Goal: Task Accomplishment & Management: Use online tool/utility

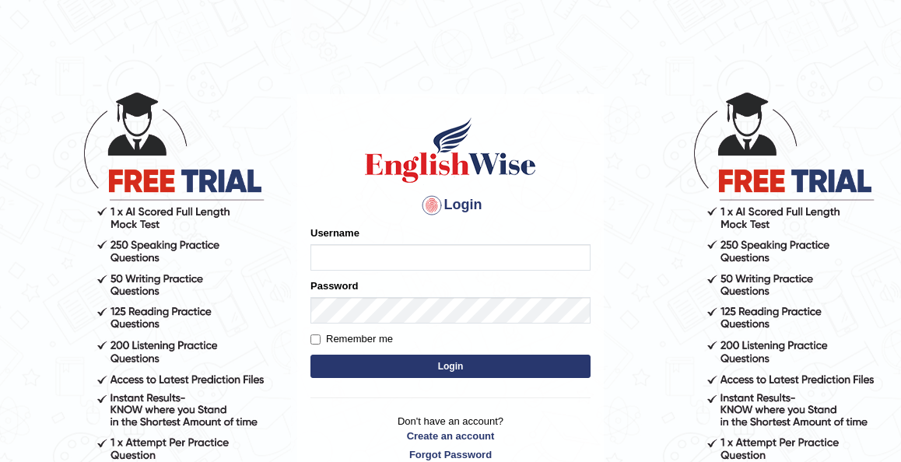
type input "kennyg_"
click at [469, 370] on button "Login" at bounding box center [450, 366] width 280 height 23
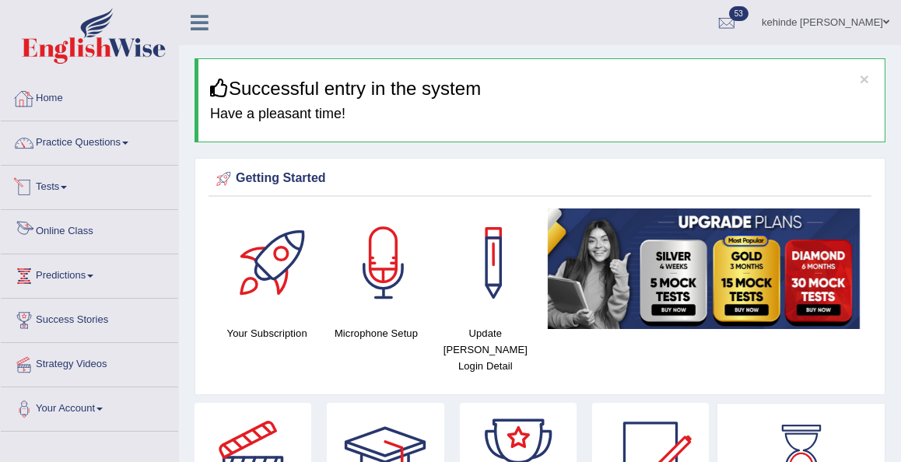
click at [68, 229] on link "Online Class" at bounding box center [89, 229] width 177 height 39
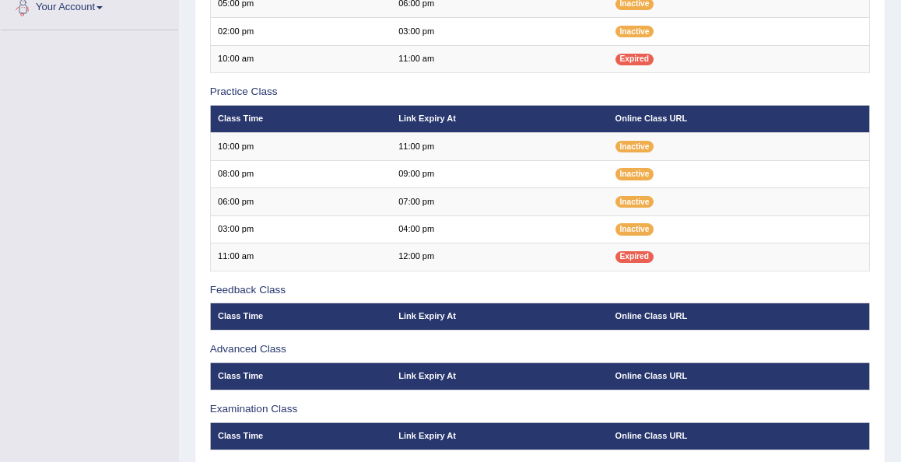
scroll to position [405, 0]
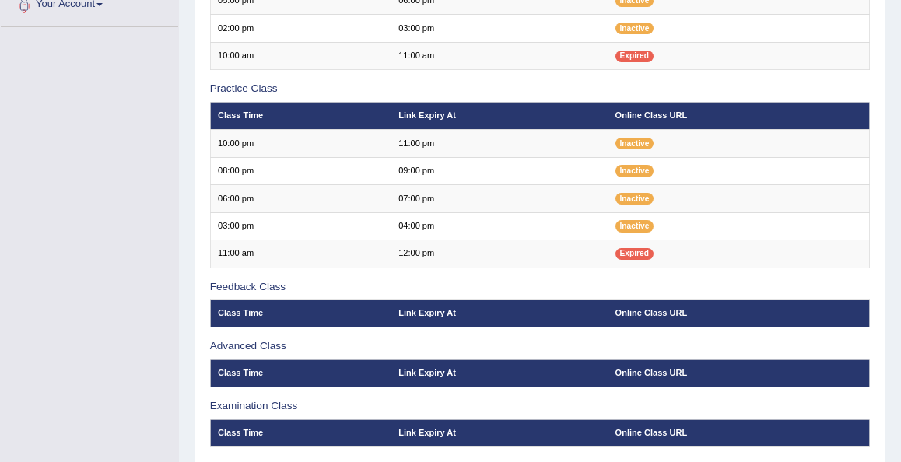
scroll to position [405, 0]
click at [892, 94] on div "Home Online Classes Online Classes Note: All timings below are Melbourne local …" at bounding box center [540, 39] width 722 height 888
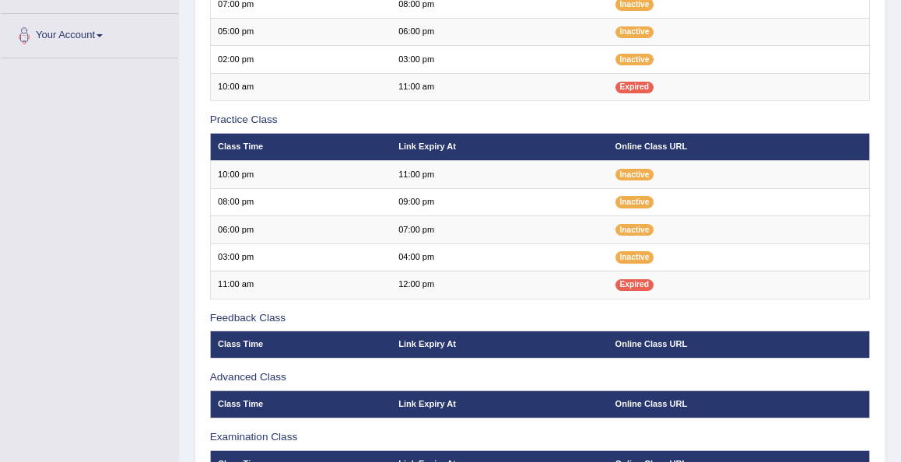
scroll to position [342, 0]
